Goal: Task Accomplishment & Management: Use online tool/utility

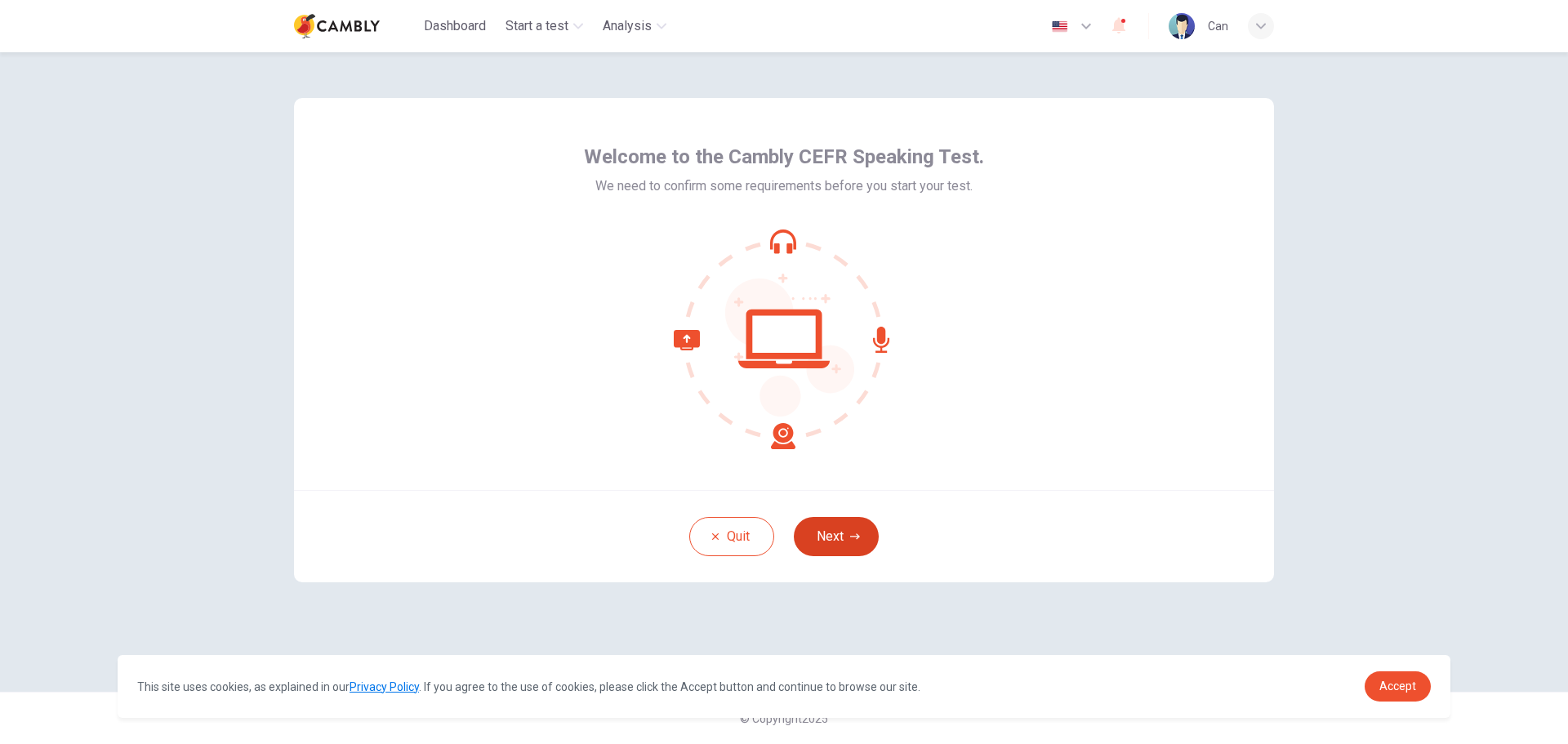
click at [850, 533] on icon "button" at bounding box center [855, 537] width 10 height 10
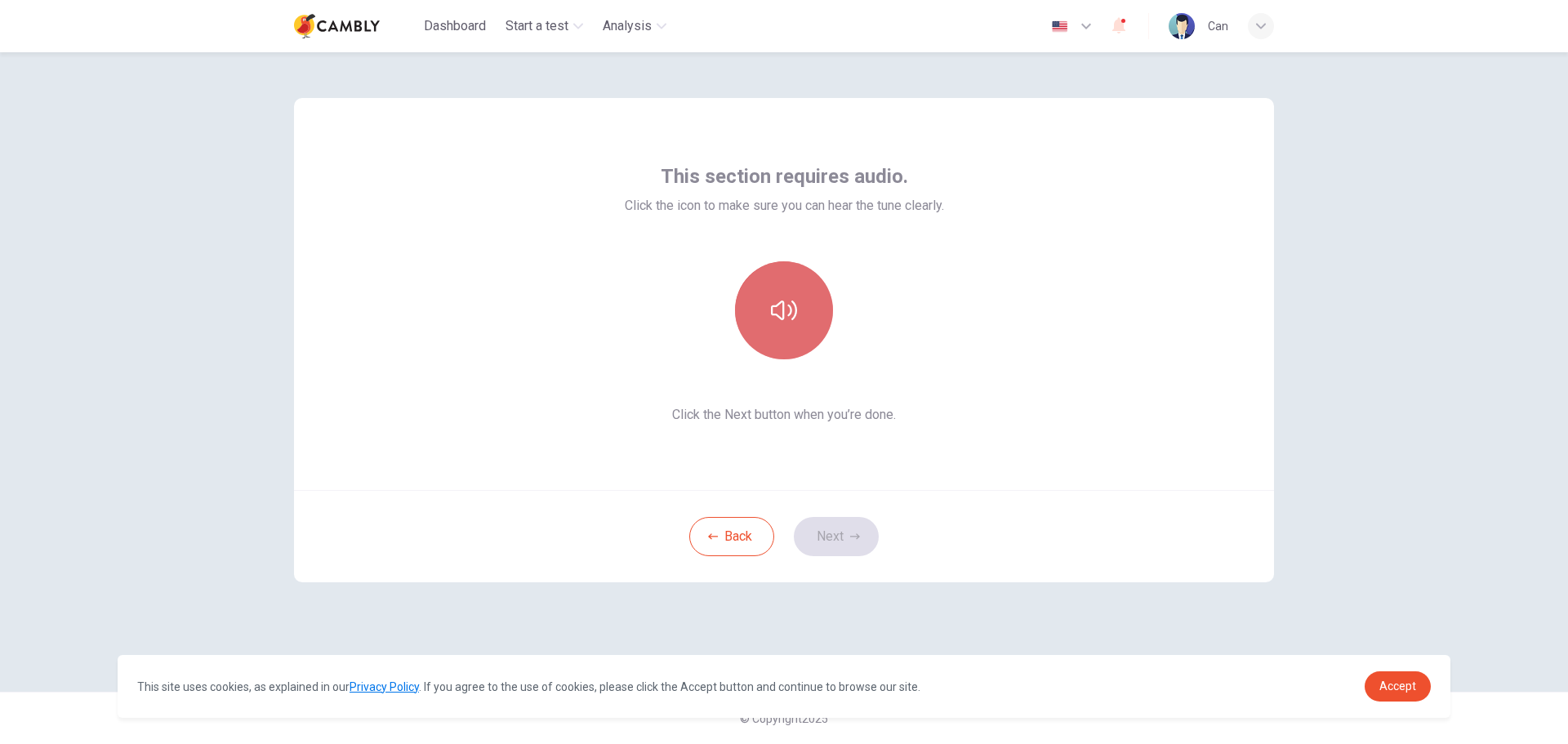
click at [788, 321] on icon "button" at bounding box center [784, 310] width 26 height 26
click at [850, 532] on icon "button" at bounding box center [855, 537] width 10 height 10
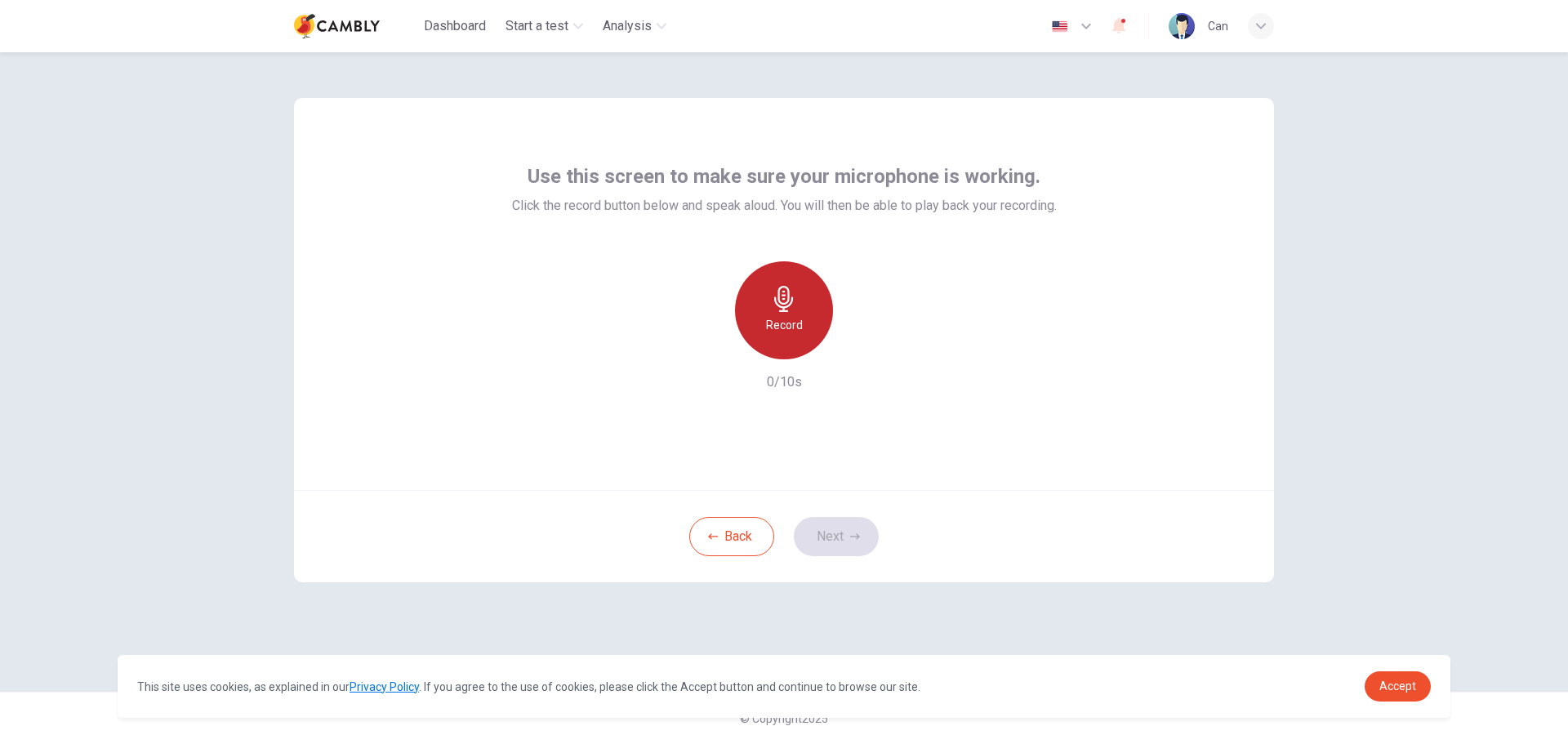
click at [782, 299] on icon "button" at bounding box center [784, 298] width 19 height 26
click at [807, 317] on div "Stop" at bounding box center [784, 311] width 98 height 98
click at [782, 310] on icon "button" at bounding box center [784, 298] width 26 height 26
click at [794, 311] on icon "button" at bounding box center [784, 298] width 26 height 26
click at [819, 537] on button "Next" at bounding box center [836, 537] width 85 height 39
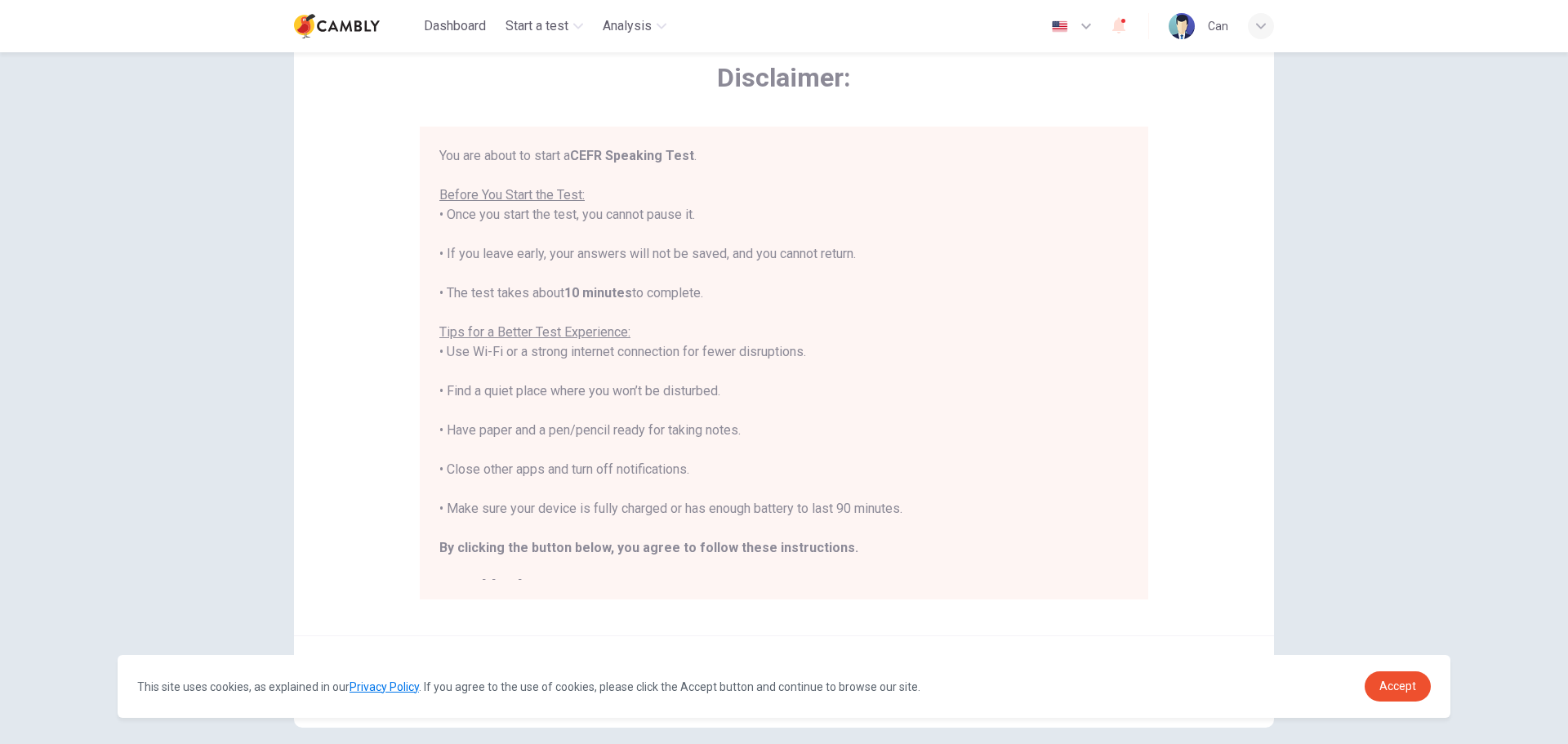
scroll to position [164, 0]
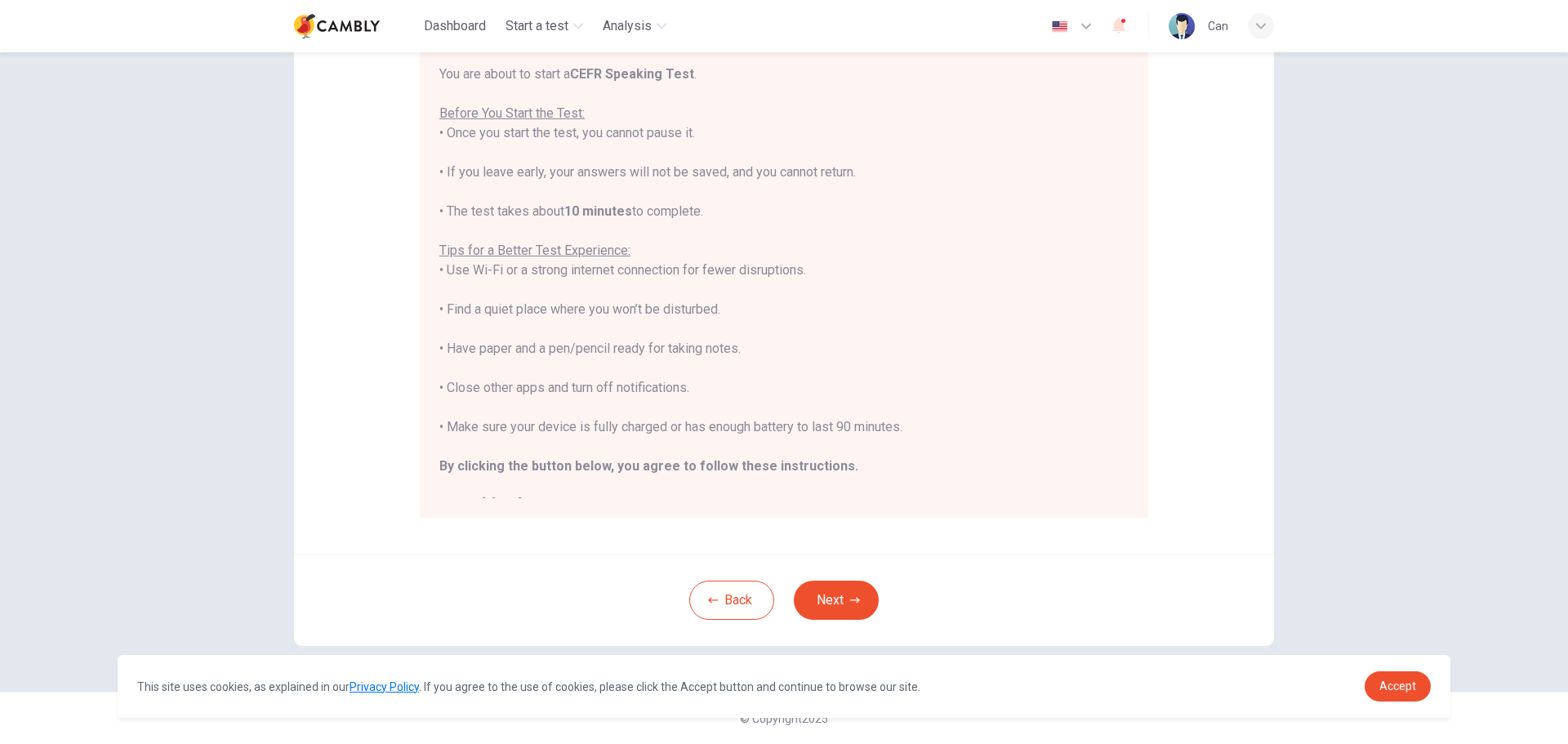
drag, startPoint x: 690, startPoint y: 607, endPoint x: 921, endPoint y: 651, distance: 235.2
click at [963, 646] on div "Back Next" at bounding box center [784, 600] width 980 height 92
click at [799, 584] on button "Next" at bounding box center [836, 600] width 85 height 39
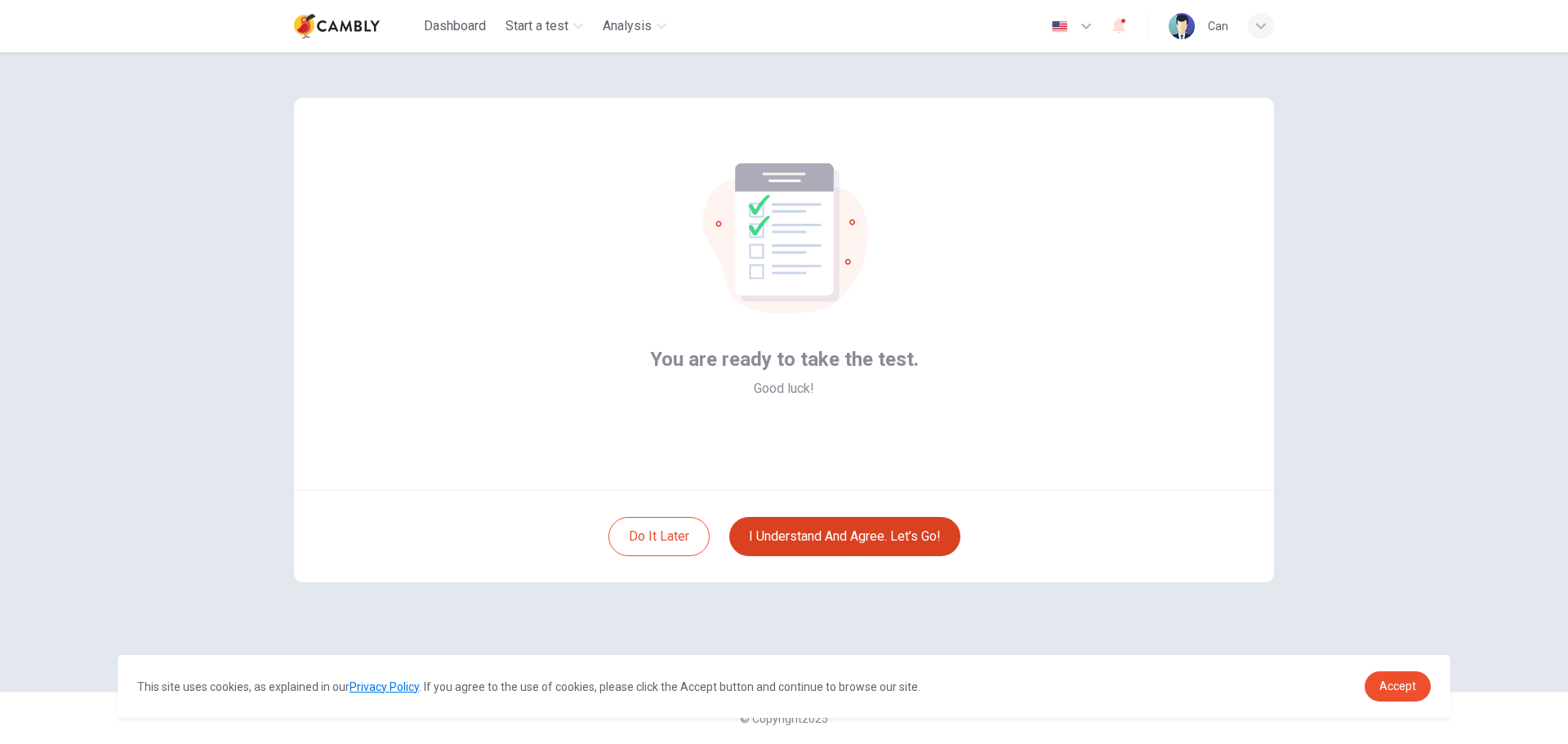
click at [864, 540] on button "I understand and agree. Let’s go!" at bounding box center [845, 537] width 231 height 39
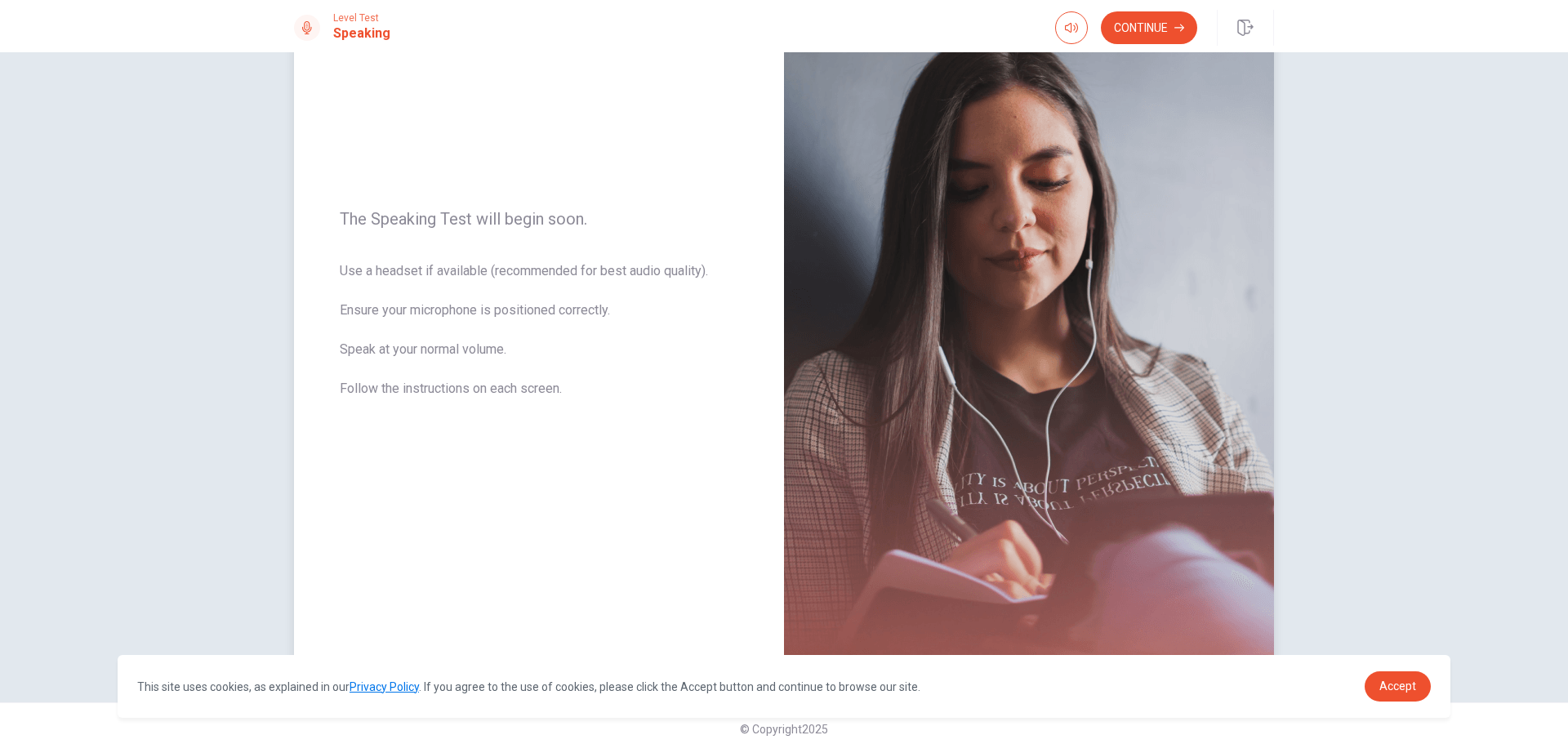
scroll to position [138, 0]
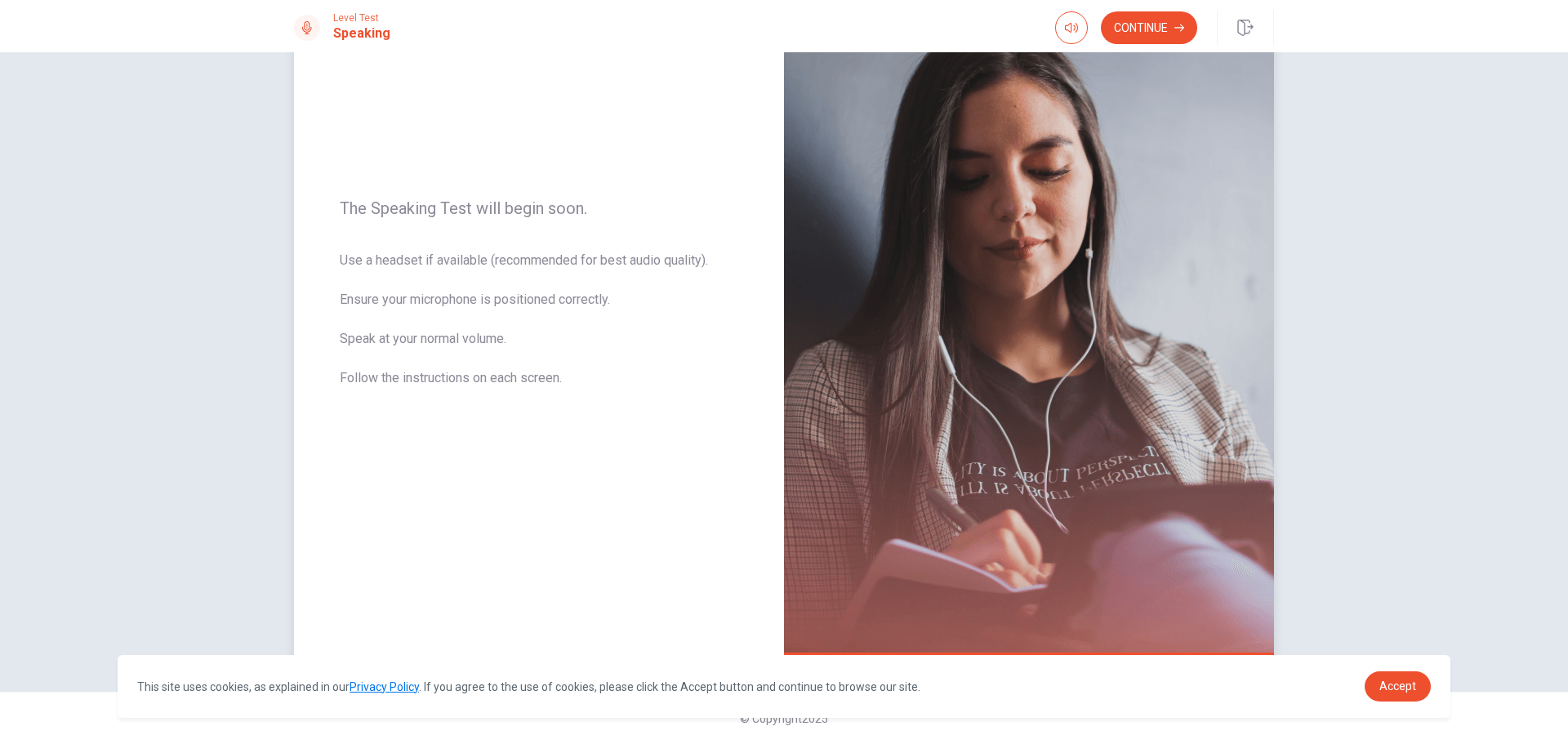
drag, startPoint x: 336, startPoint y: 262, endPoint x: 443, endPoint y: 255, distance: 107.2
click at [443, 255] on div "The Speaking Test will begin soon. Use a headset if available (recommended for …" at bounding box center [539, 302] width 490 height 712
click at [443, 255] on span "Use a headset if available (recommended for best audio quality). Ensure your mi…" at bounding box center [539, 329] width 399 height 157
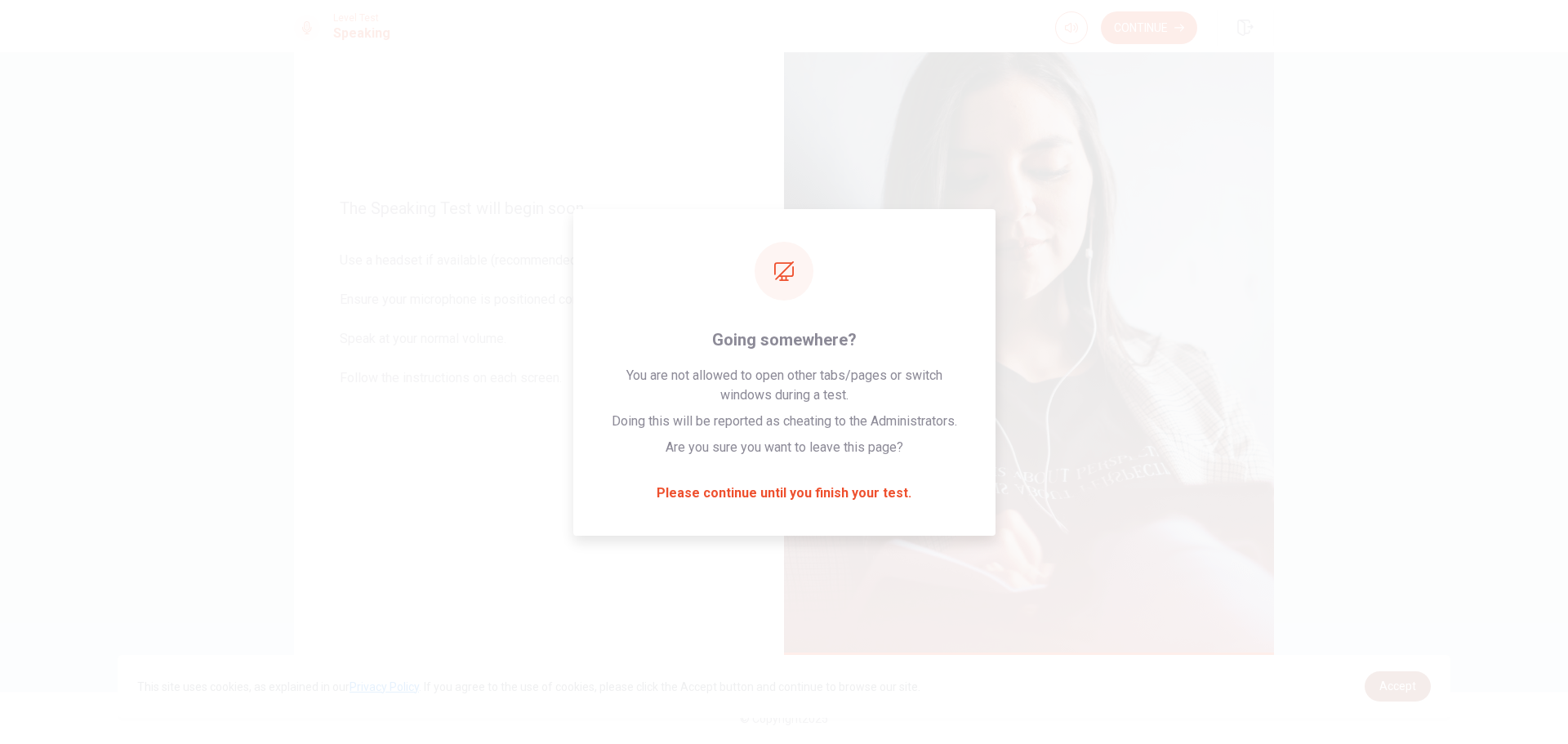
click at [1409, 686] on span "Accept" at bounding box center [1397, 687] width 37 height 13
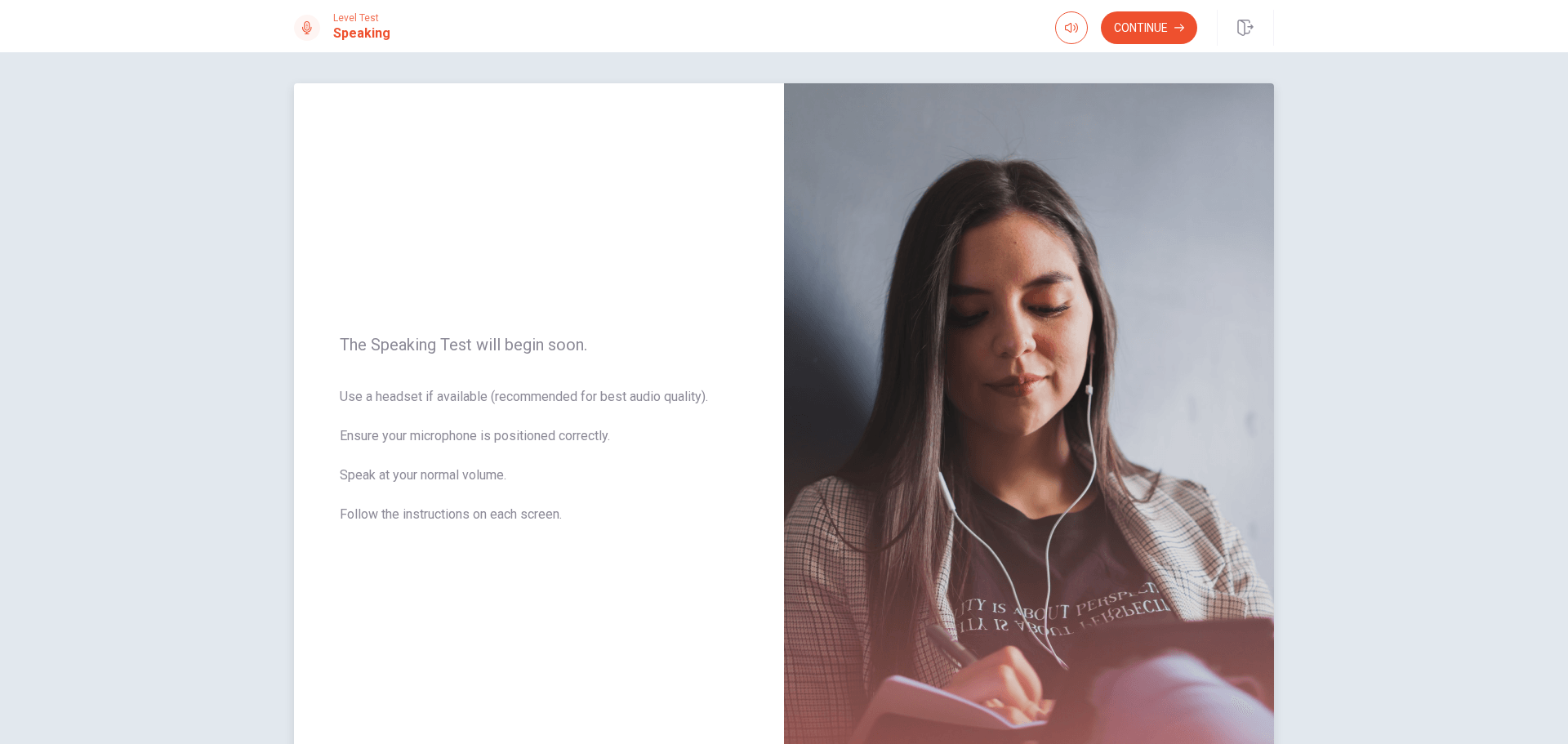
scroll to position [0, 0]
click at [1141, 30] on button "Continue" at bounding box center [1149, 27] width 97 height 32
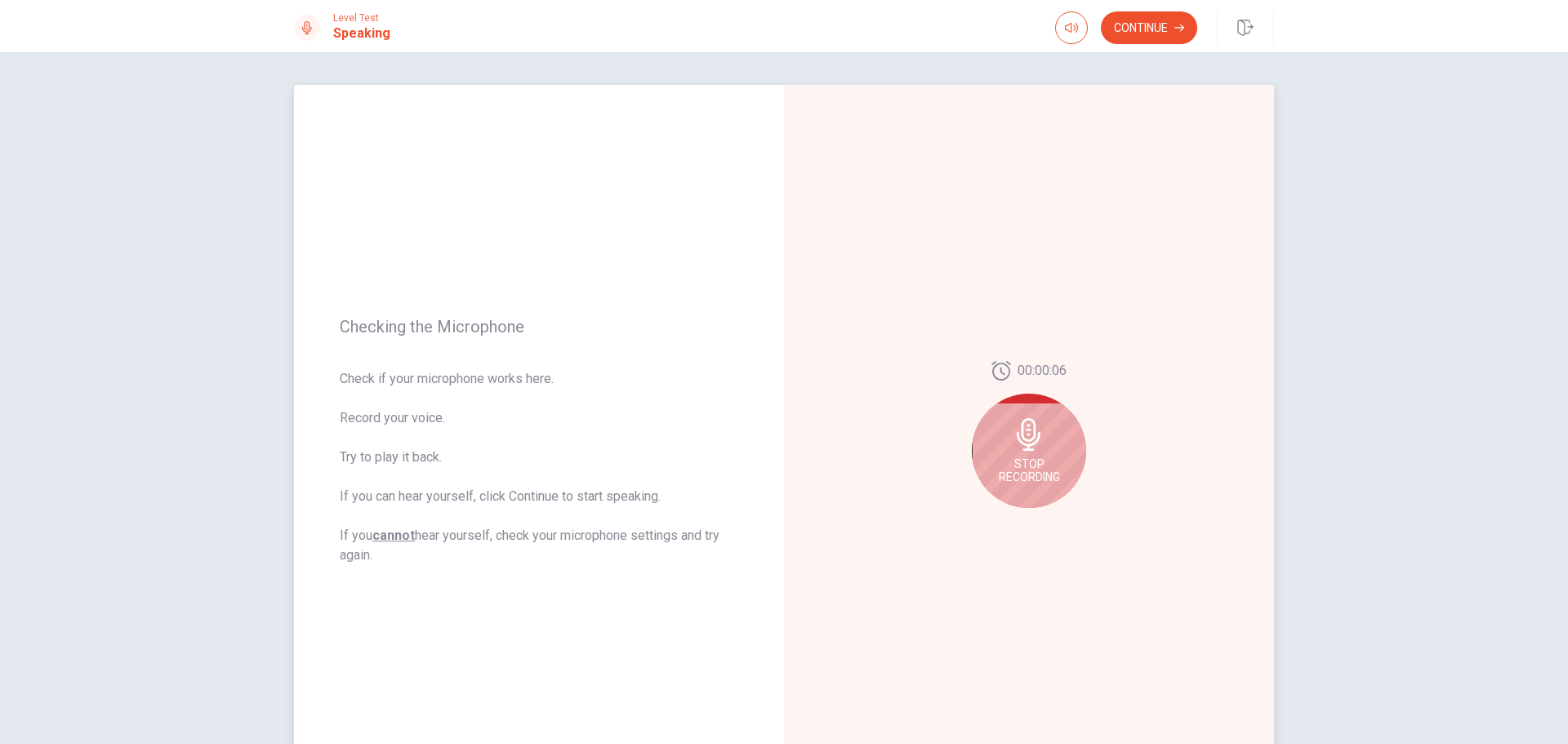
click at [1013, 442] on icon at bounding box center [1028, 434] width 32 height 32
click at [1042, 527] on button "Play Audio" at bounding box center [1046, 521] width 22 height 22
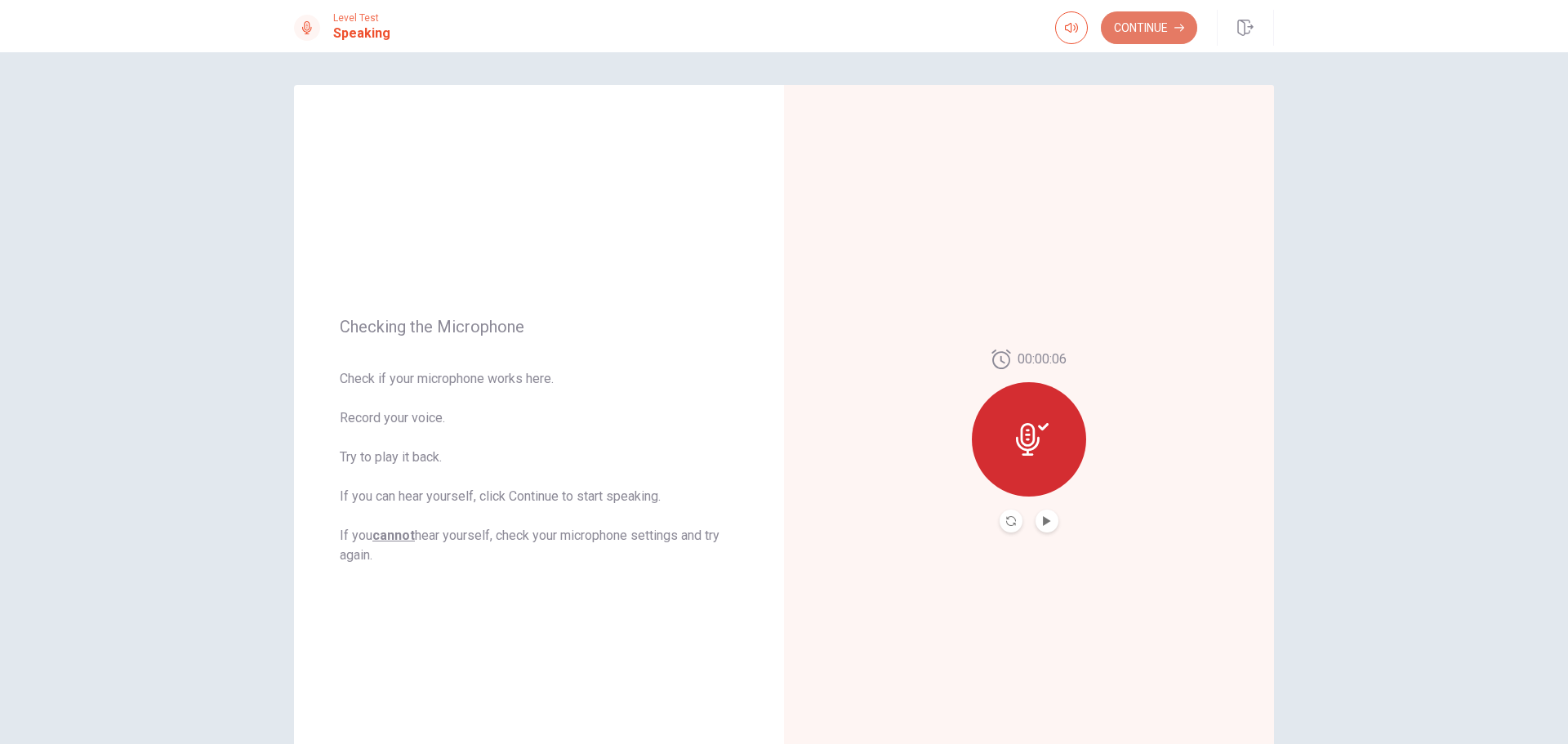
click at [1137, 32] on button "Continue" at bounding box center [1149, 27] width 97 height 32
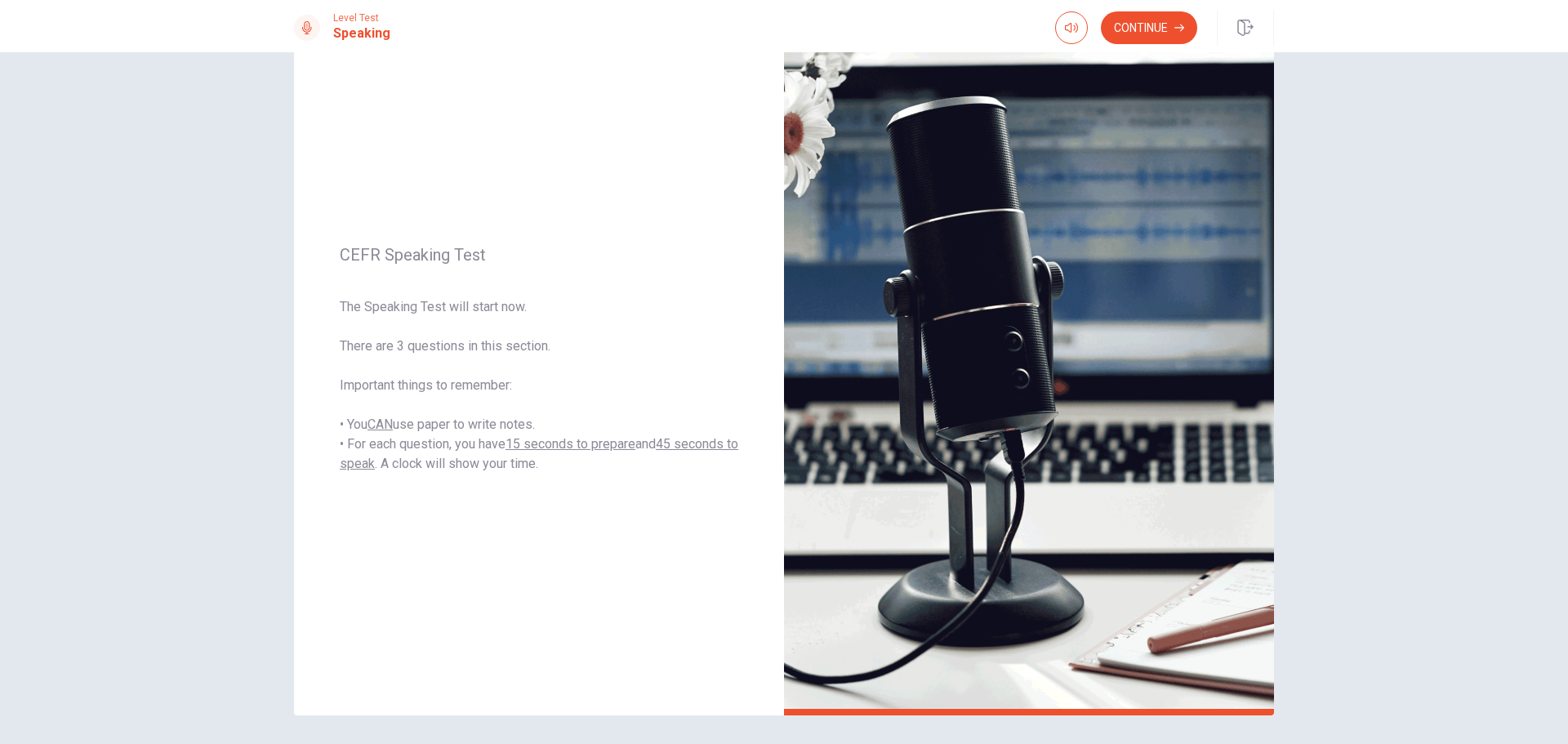
scroll to position [138, 0]
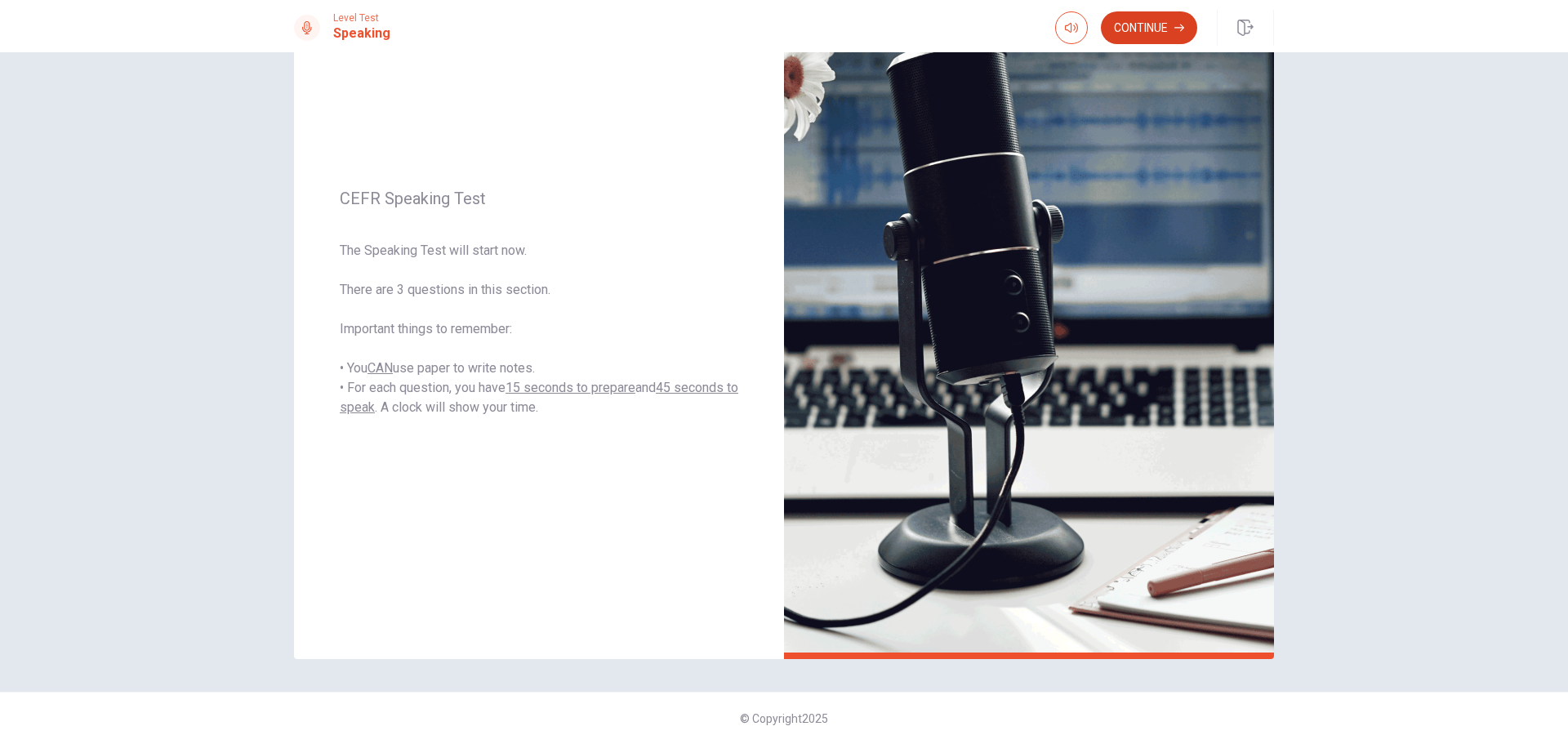
click at [1153, 32] on button "Continue" at bounding box center [1149, 27] width 97 height 32
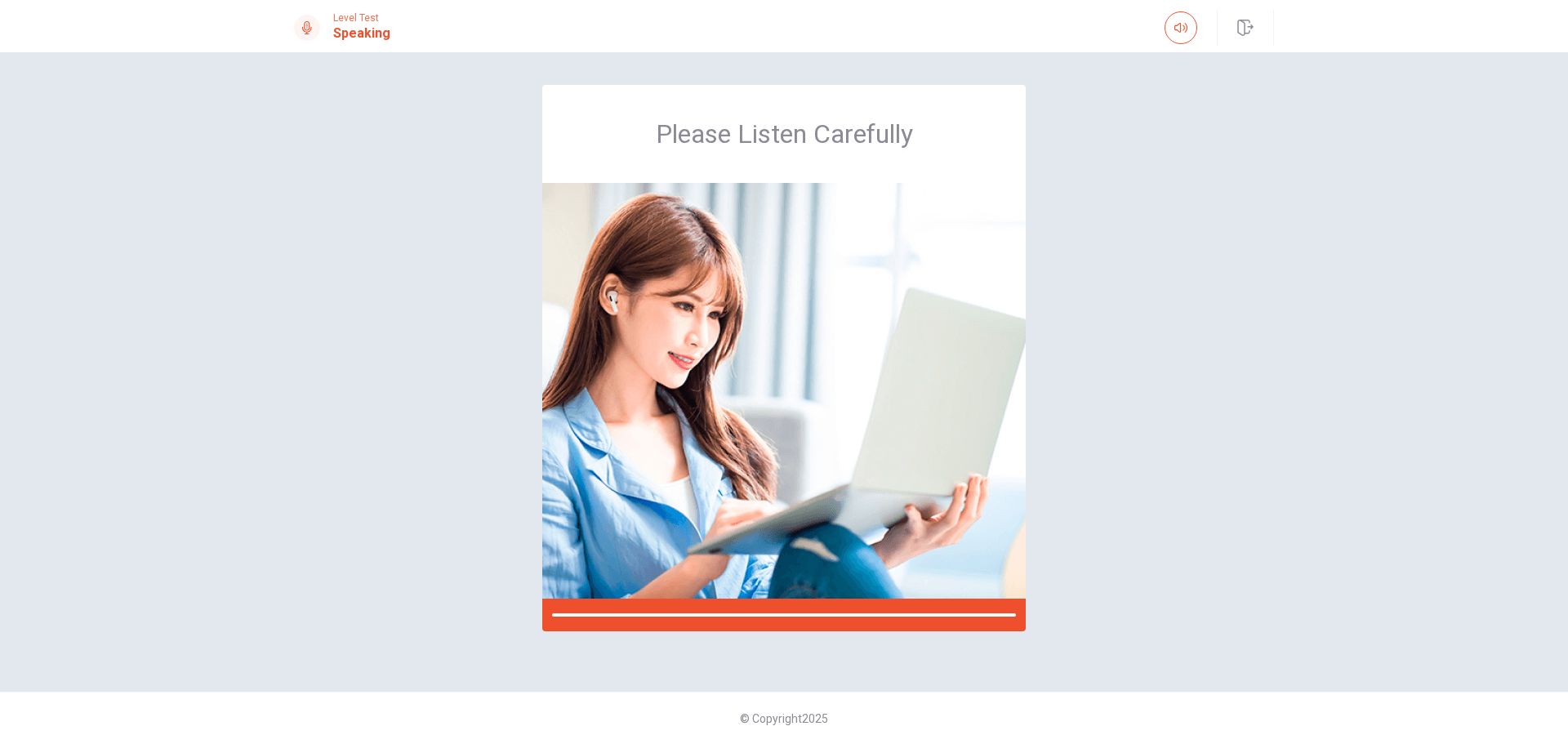
scroll to position [0, 0]
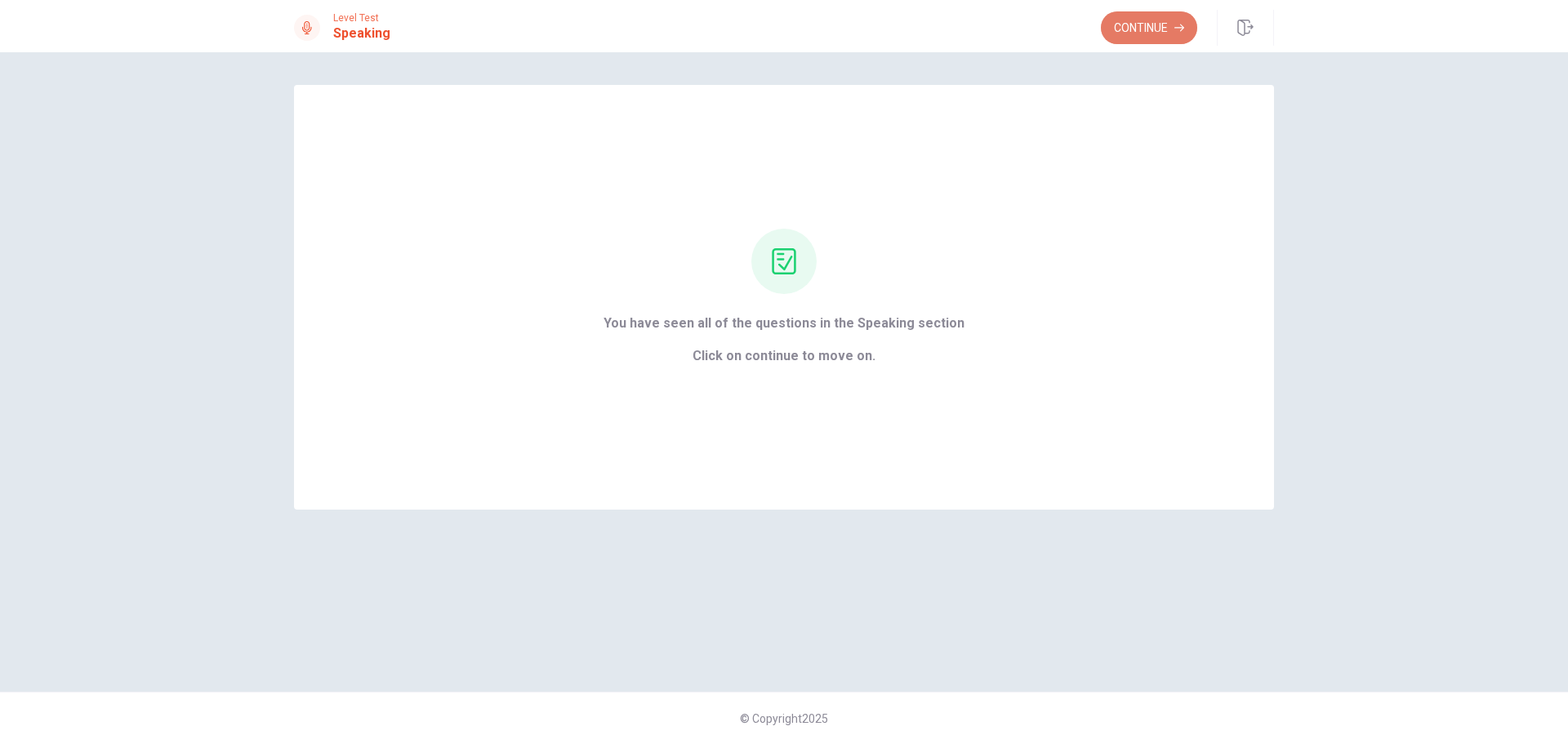
click at [1152, 32] on button "Continue" at bounding box center [1149, 27] width 97 height 32
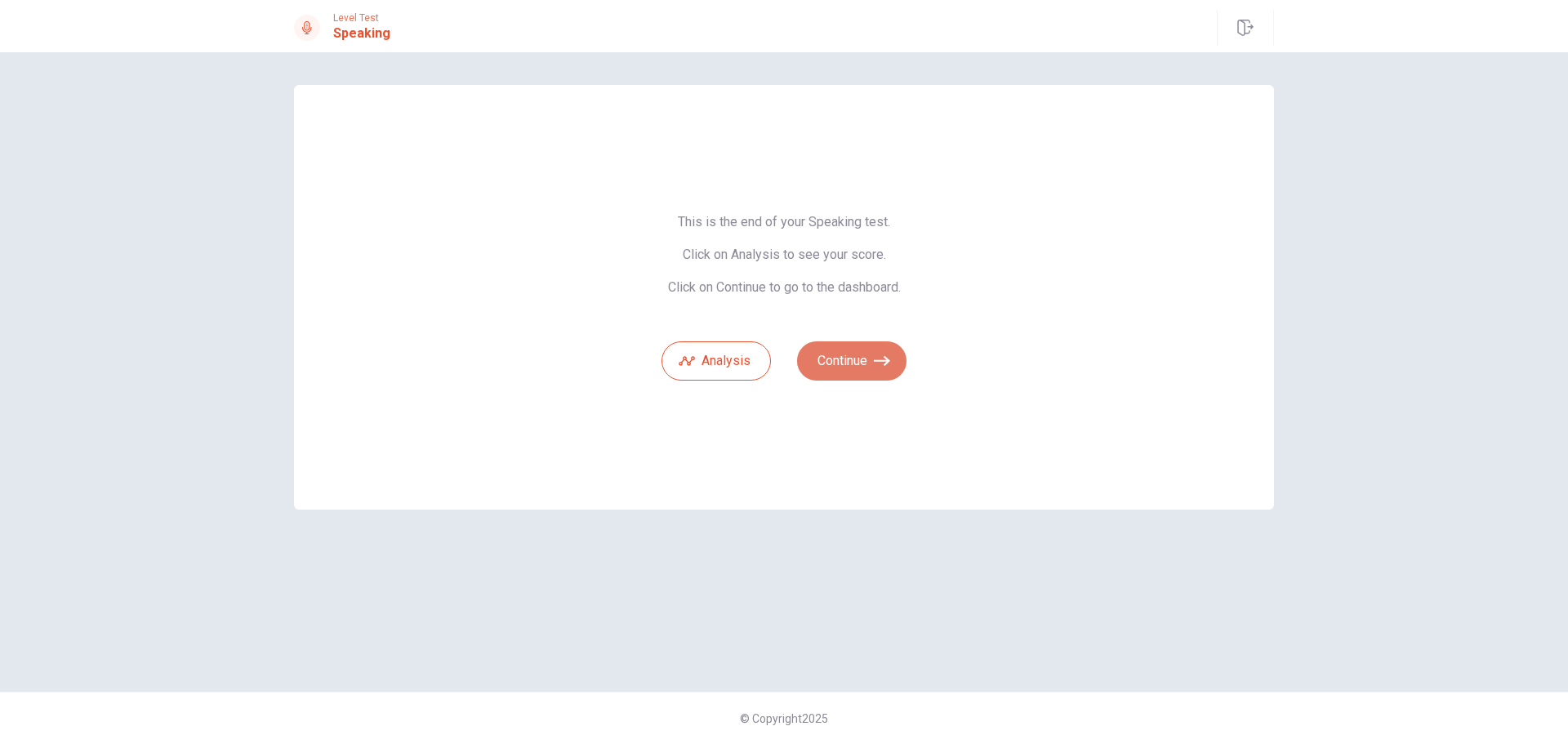
click at [850, 366] on button "Continue" at bounding box center [851, 361] width 109 height 39
